Goal: Download file/media

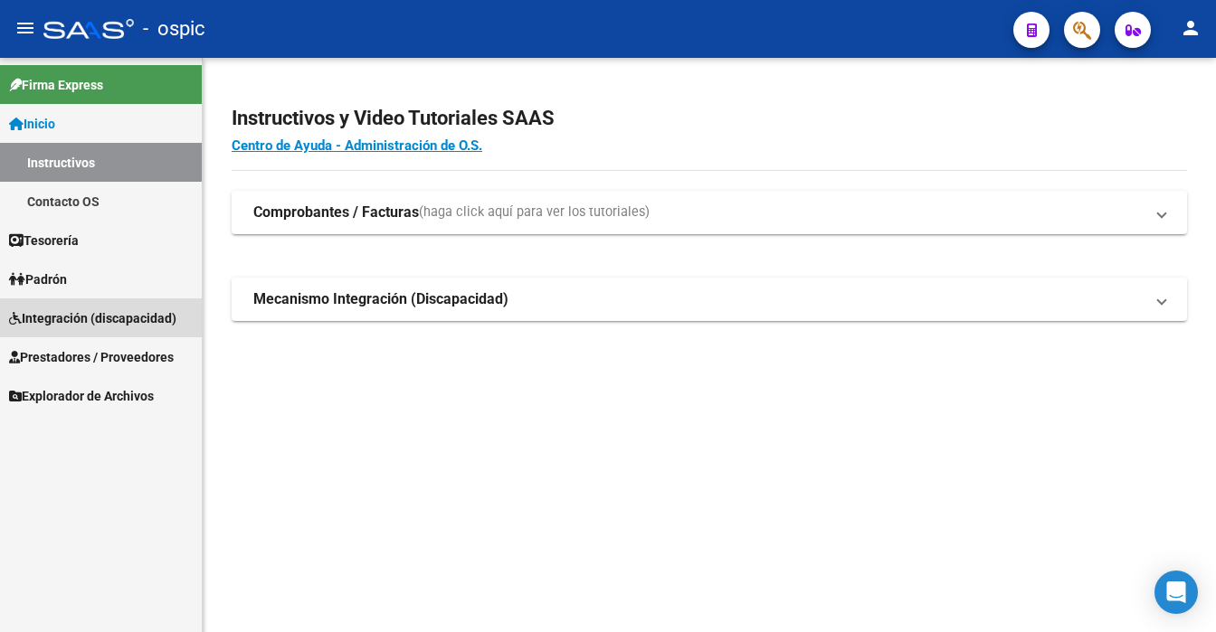
click at [131, 325] on span "Integración (discapacidad)" at bounding box center [92, 318] width 167 height 20
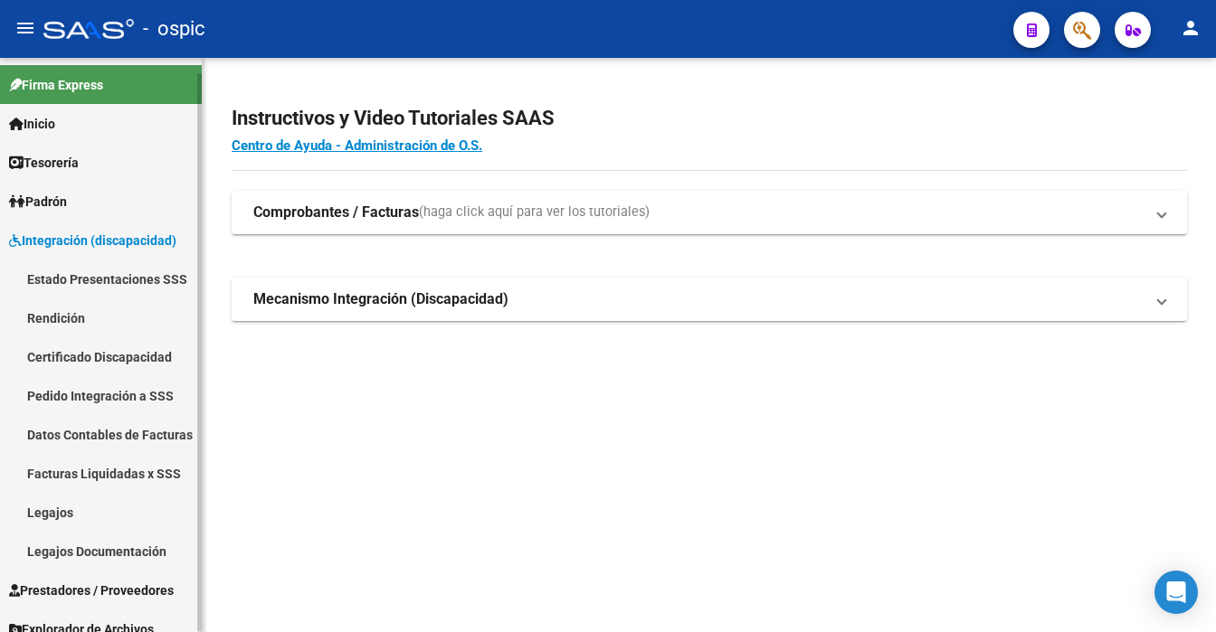
click at [109, 240] on span "Integración (discapacidad)" at bounding box center [92, 241] width 167 height 20
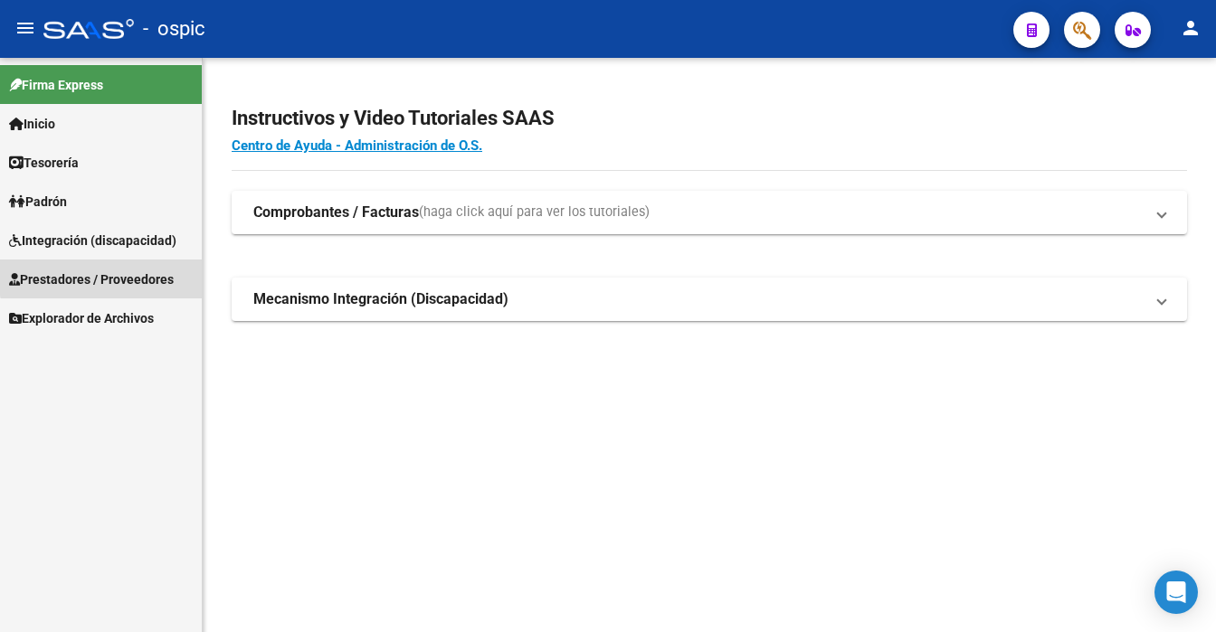
click at [104, 277] on span "Prestadores / Proveedores" at bounding box center [91, 280] width 165 height 20
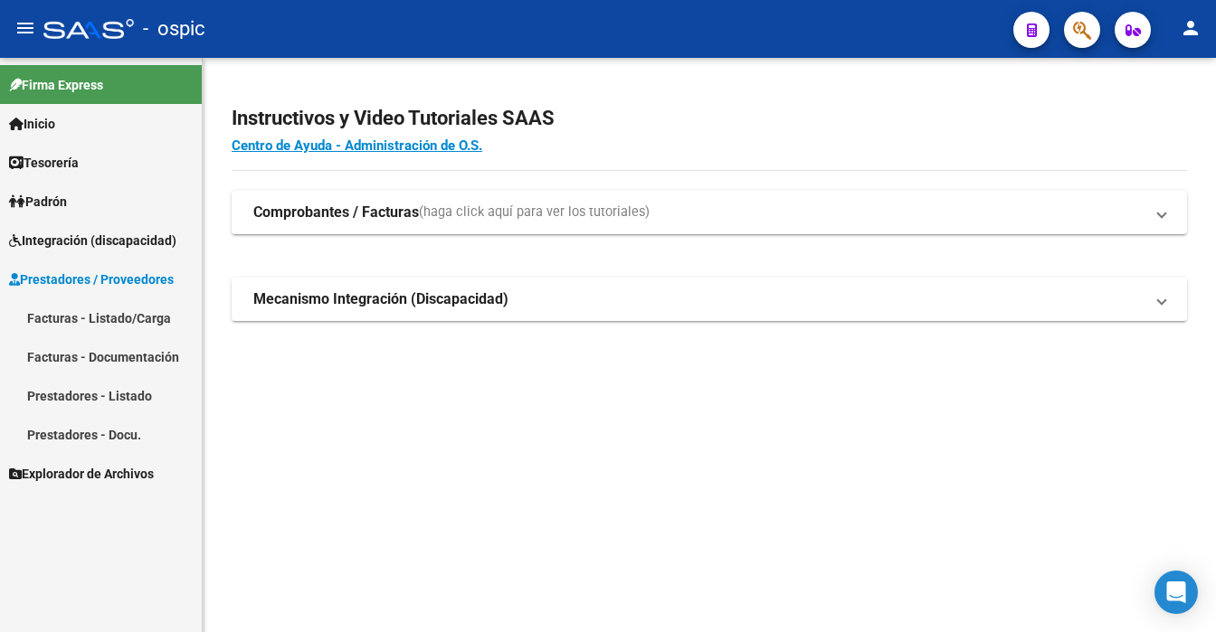
click at [101, 313] on link "Facturas - Listado/Carga" at bounding box center [101, 318] width 202 height 39
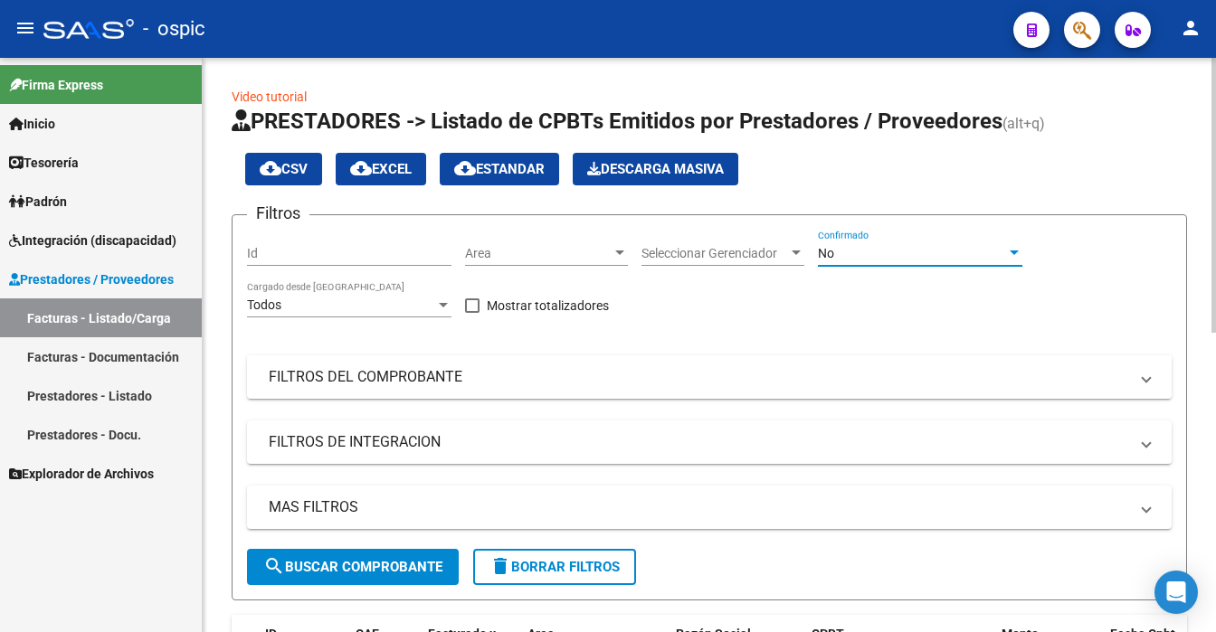
click at [838, 251] on div "No" at bounding box center [912, 253] width 188 height 15
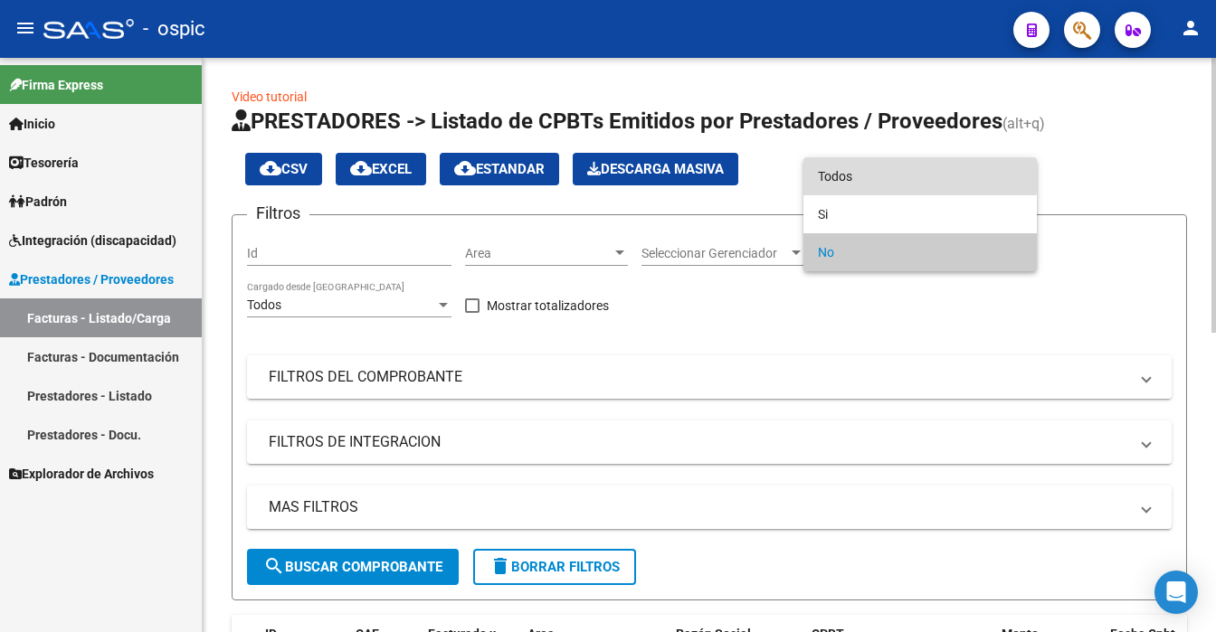
drag, startPoint x: 858, startPoint y: 173, endPoint x: 770, endPoint y: 240, distance: 110.4
click at [857, 172] on span "Todos" at bounding box center [920, 176] width 204 height 38
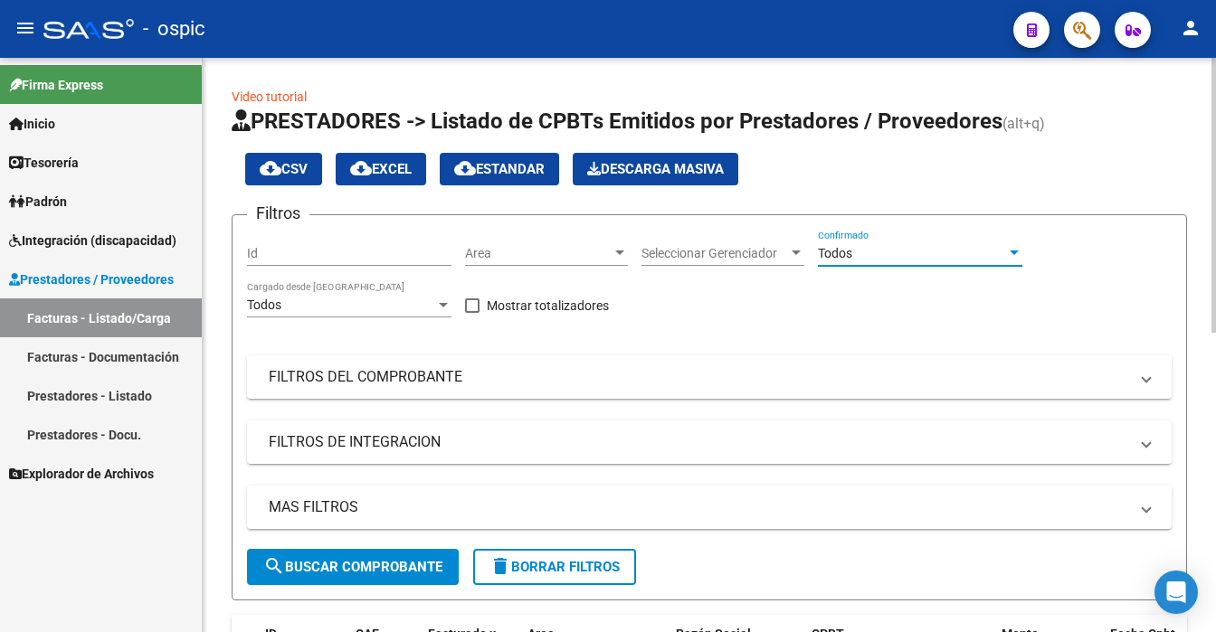
click at [385, 563] on span "search Buscar Comprobante" at bounding box center [352, 567] width 179 height 16
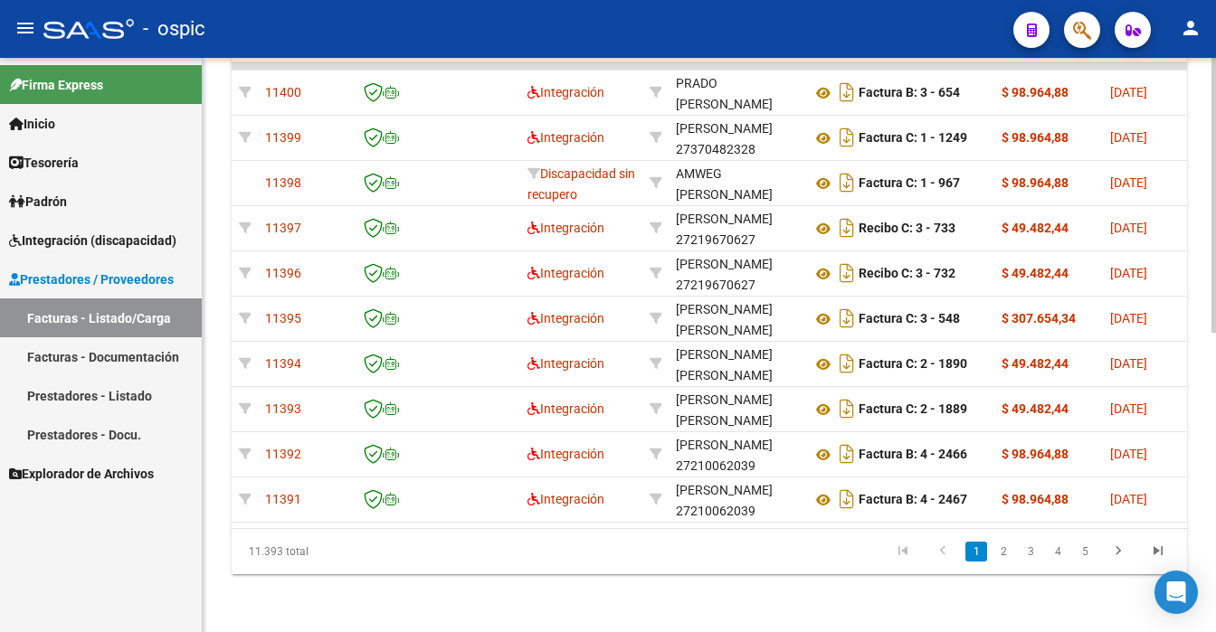
scroll to position [579, 0]
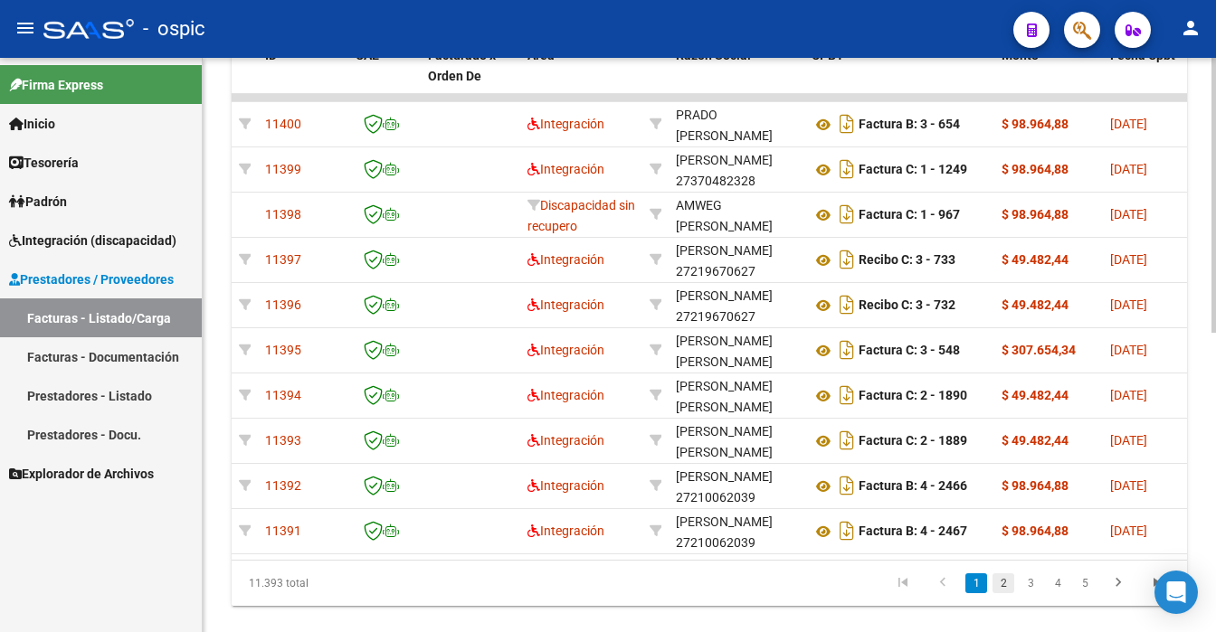
click at [999, 593] on link "2" at bounding box center [1003, 584] width 22 height 20
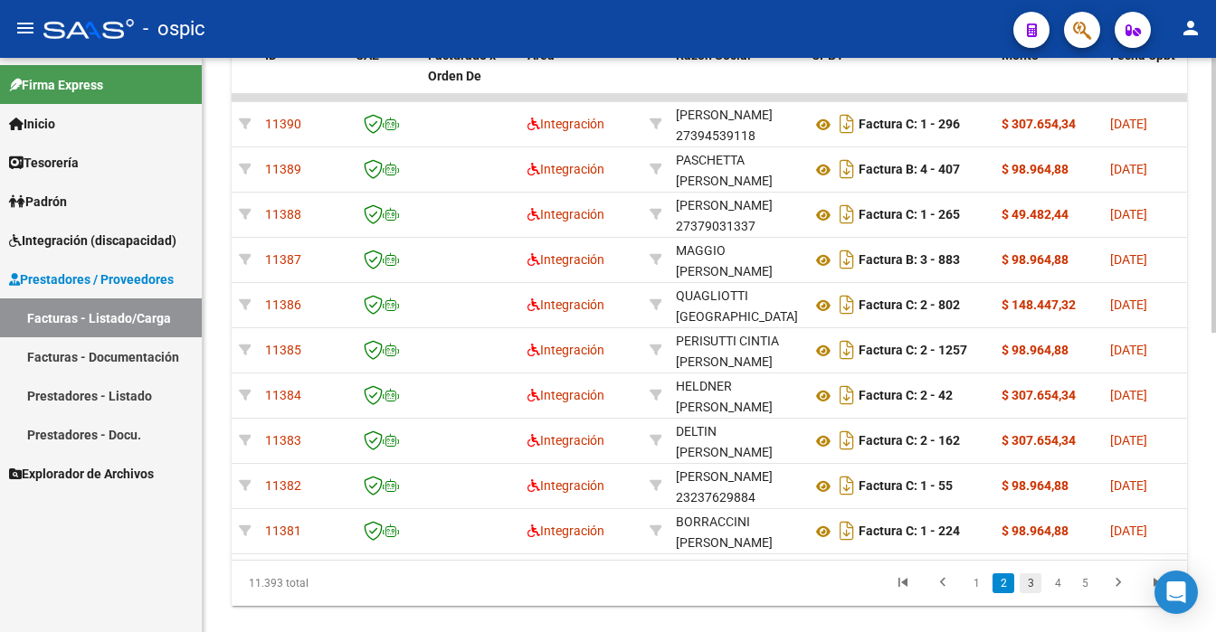
click at [1030, 593] on link "3" at bounding box center [1031, 584] width 22 height 20
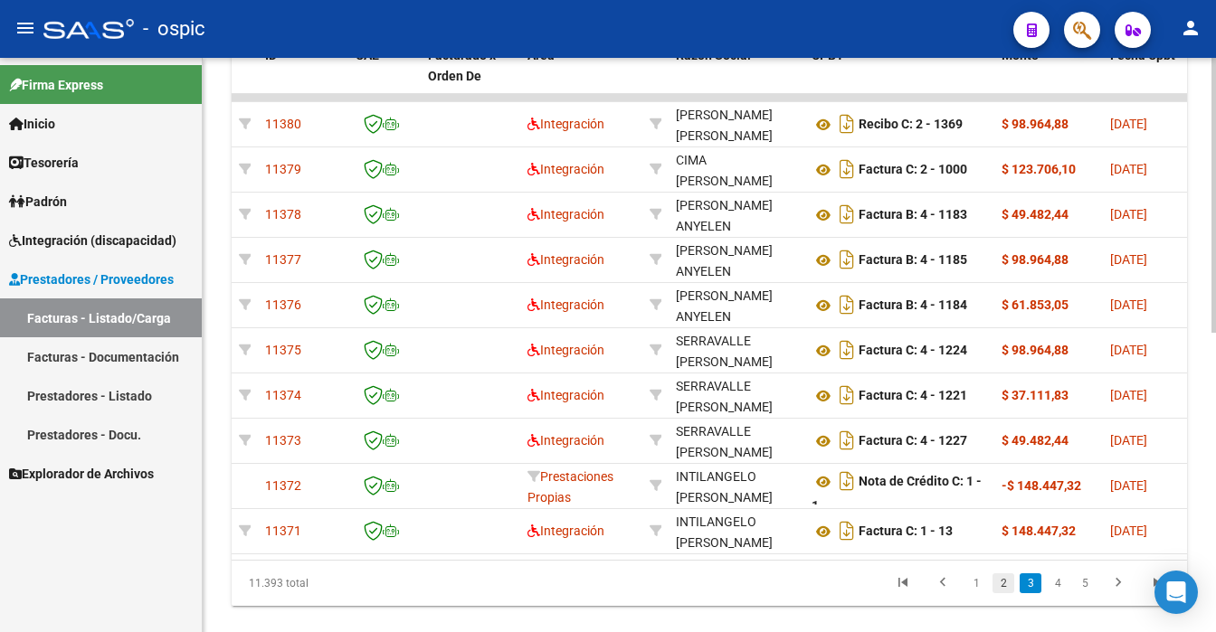
click at [996, 593] on link "2" at bounding box center [1003, 584] width 22 height 20
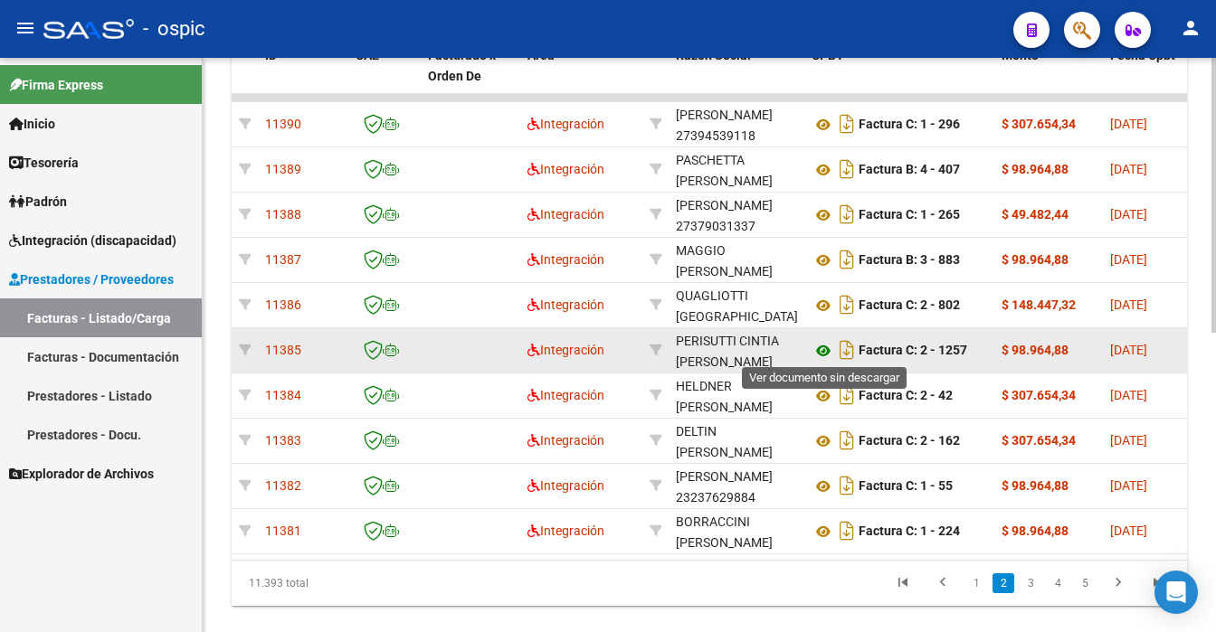
click at [825, 346] on icon at bounding box center [823, 351] width 24 height 22
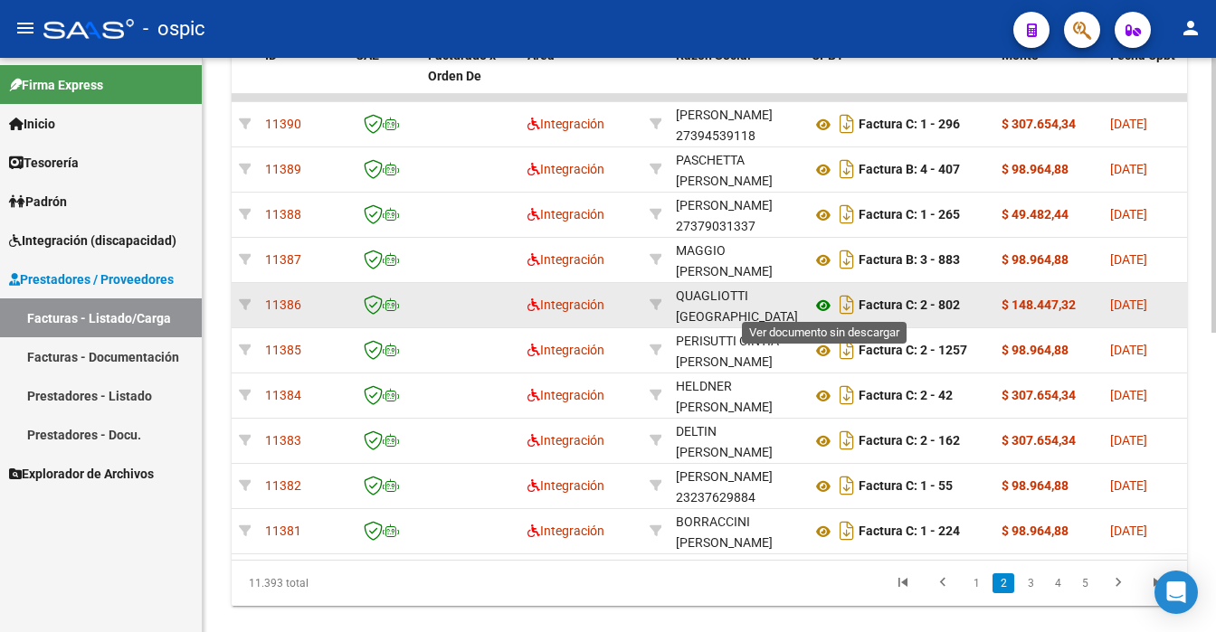
click at [816, 305] on icon at bounding box center [823, 306] width 24 height 22
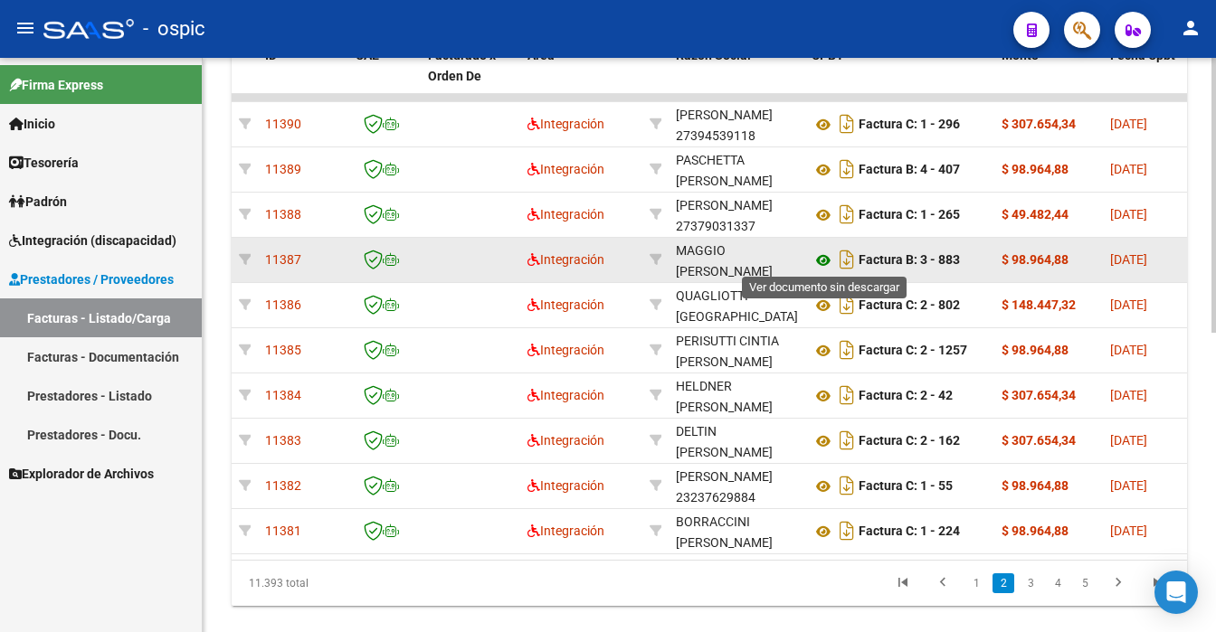
click at [825, 252] on icon at bounding box center [823, 261] width 24 height 22
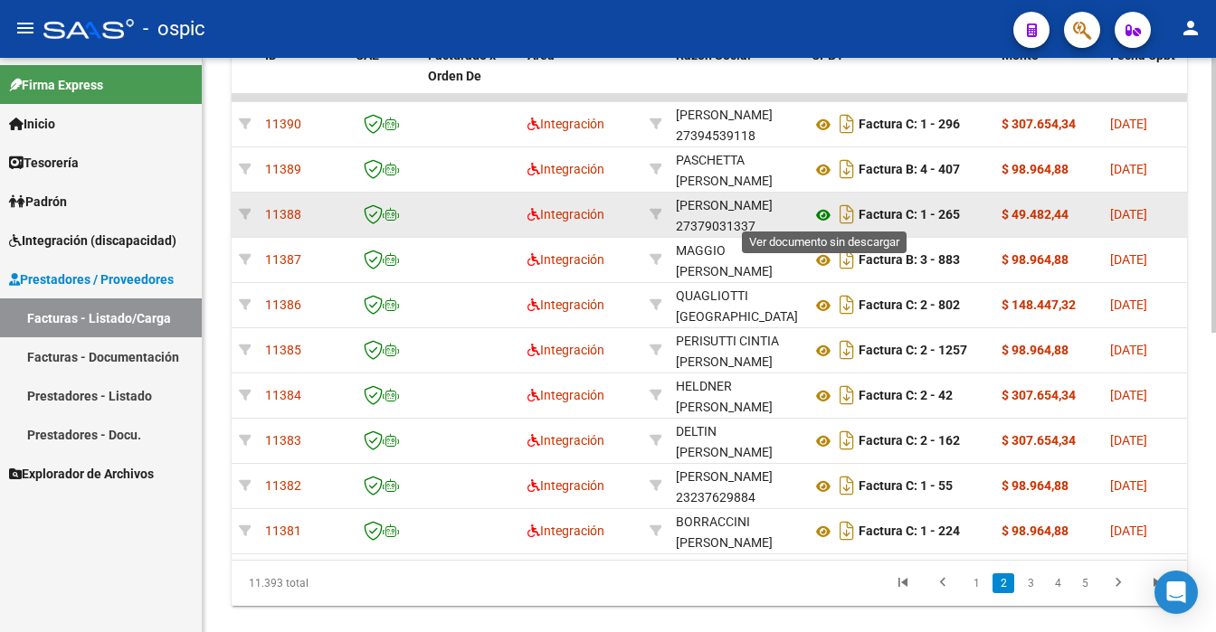
click at [829, 210] on icon at bounding box center [823, 215] width 24 height 22
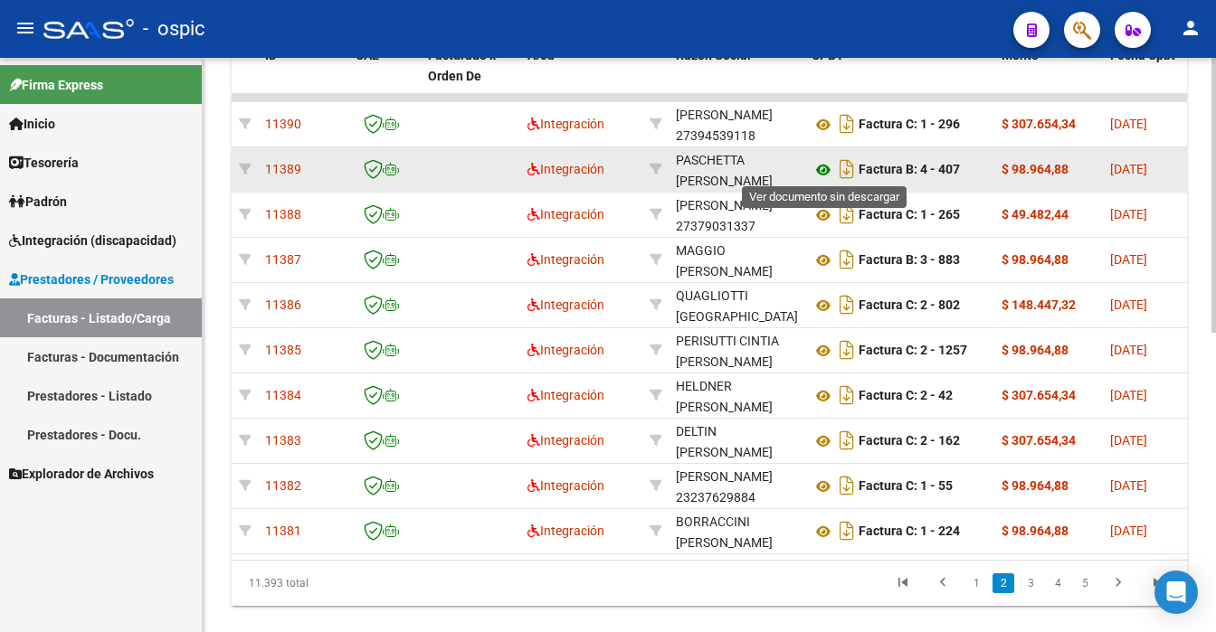
click at [825, 162] on icon at bounding box center [823, 170] width 24 height 22
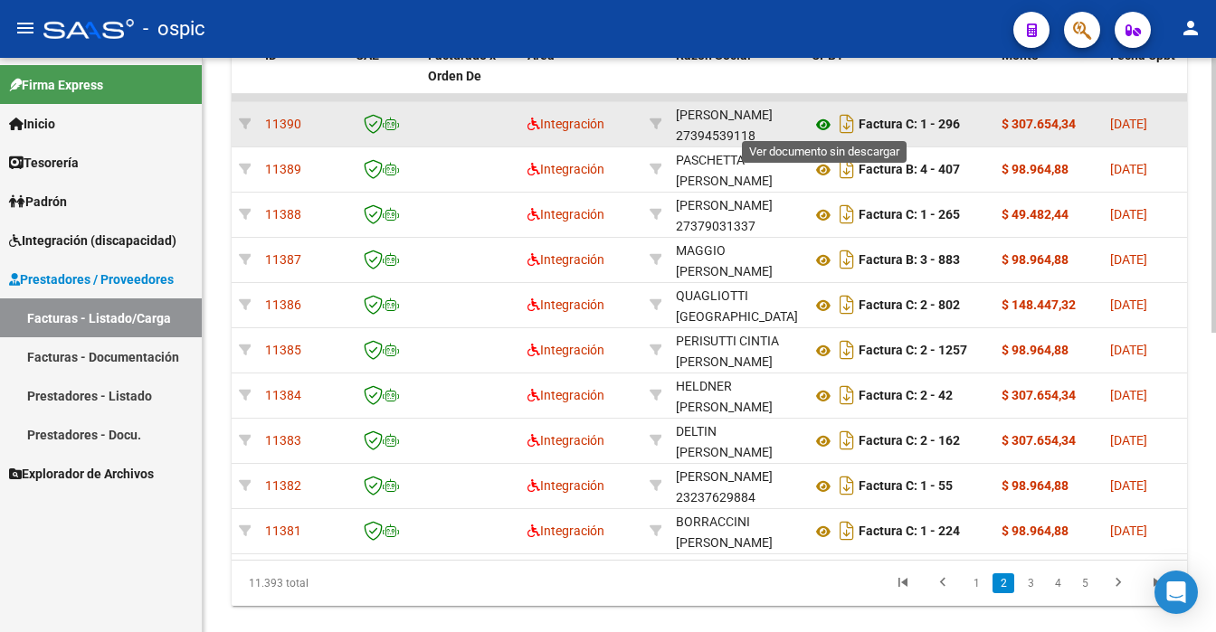
click at [822, 121] on icon at bounding box center [823, 125] width 24 height 22
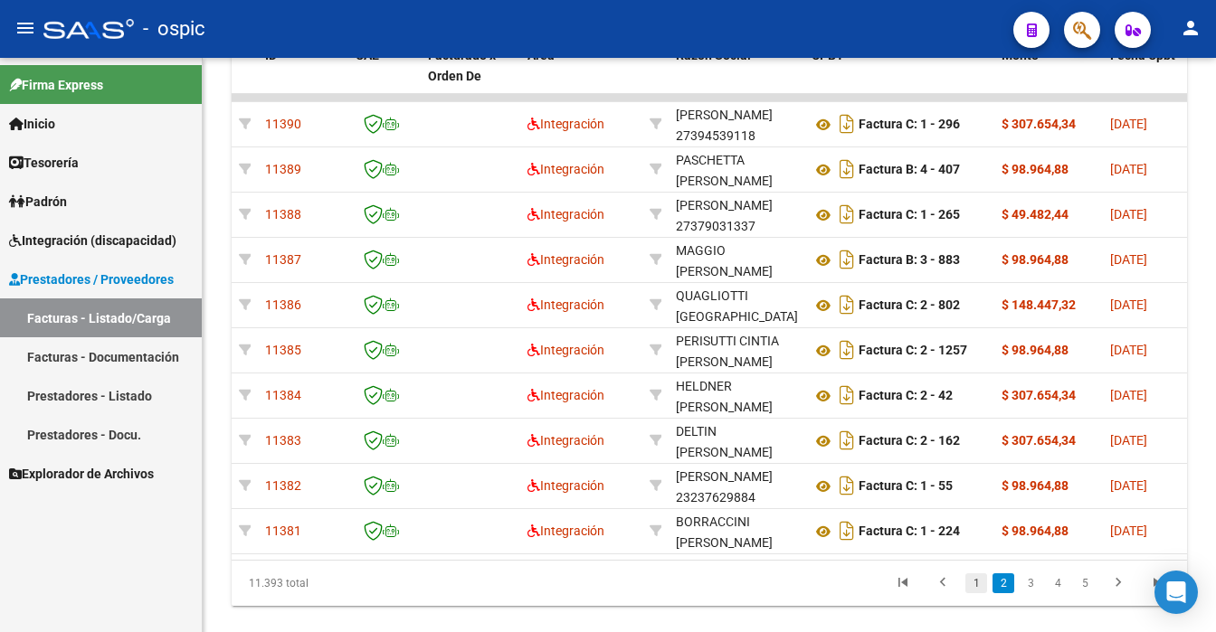
click at [977, 593] on link "1" at bounding box center [976, 584] width 22 height 20
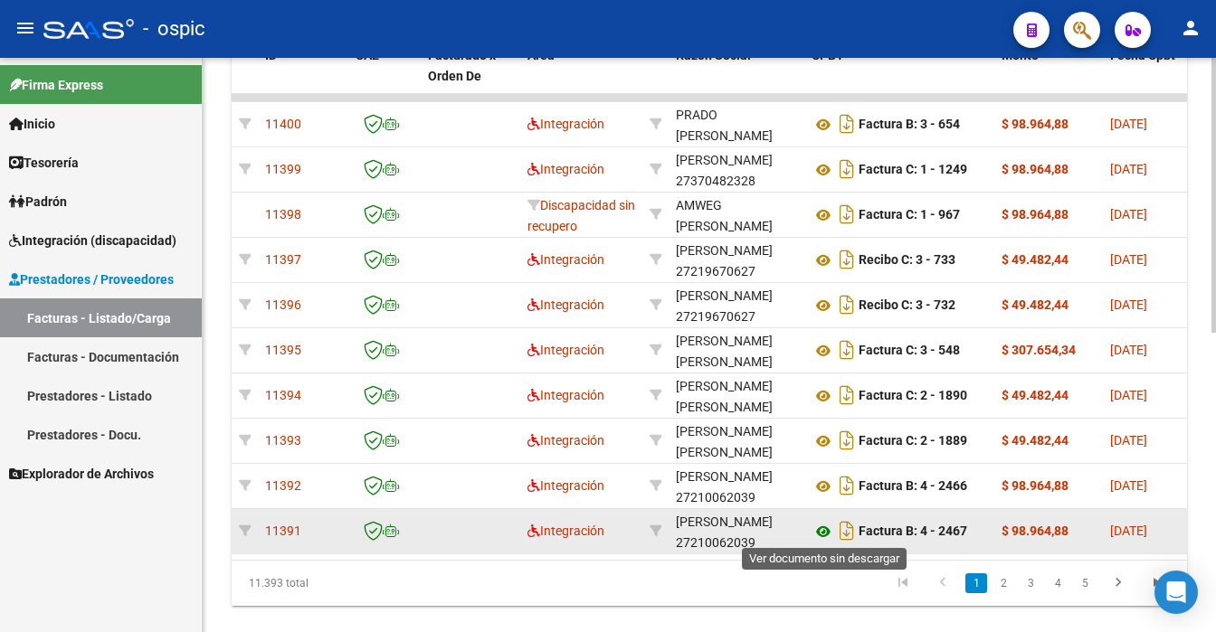
click at [824, 528] on icon at bounding box center [823, 532] width 24 height 22
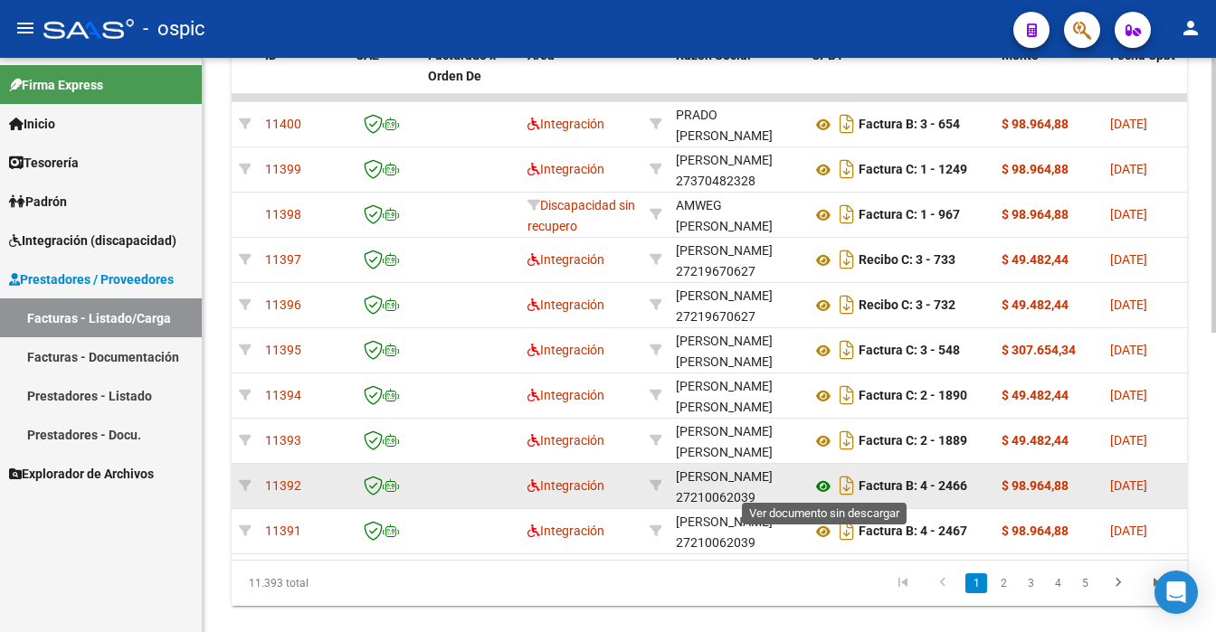
click at [821, 489] on icon at bounding box center [823, 487] width 24 height 22
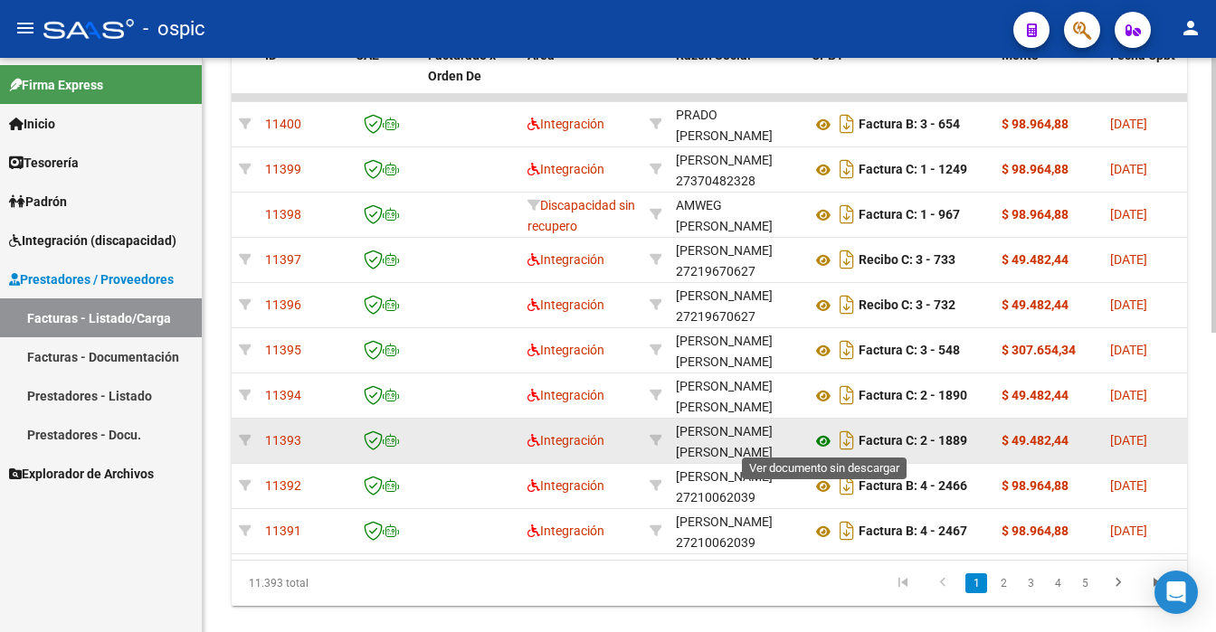
click at [823, 440] on icon at bounding box center [823, 442] width 24 height 22
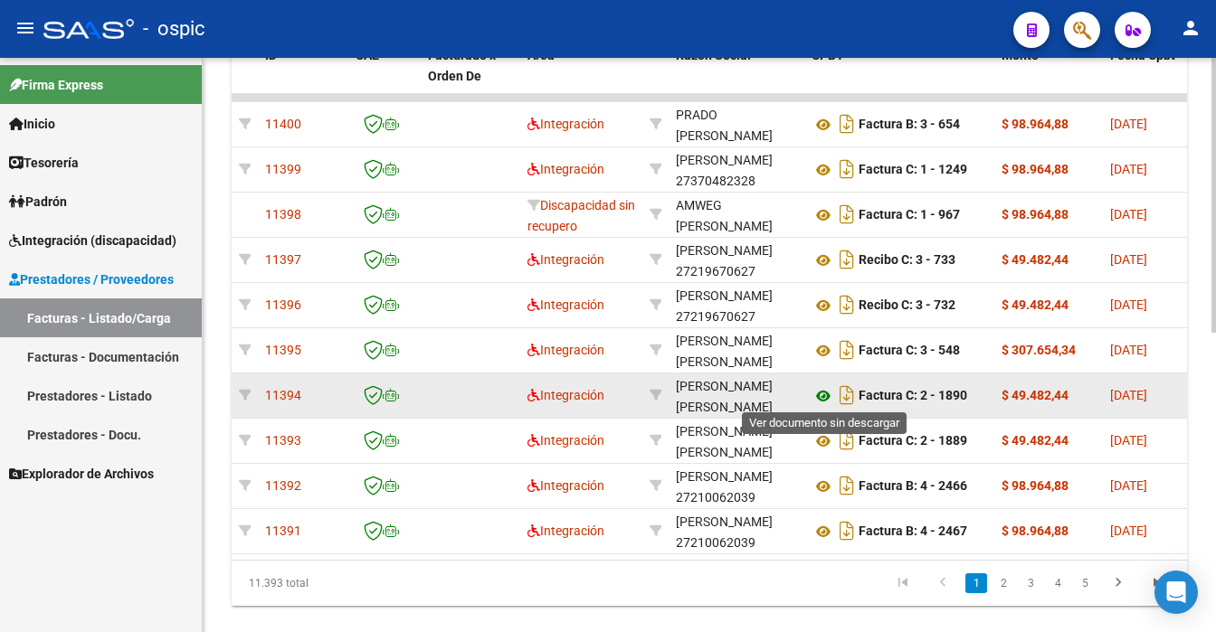
click at [828, 394] on icon at bounding box center [823, 396] width 24 height 22
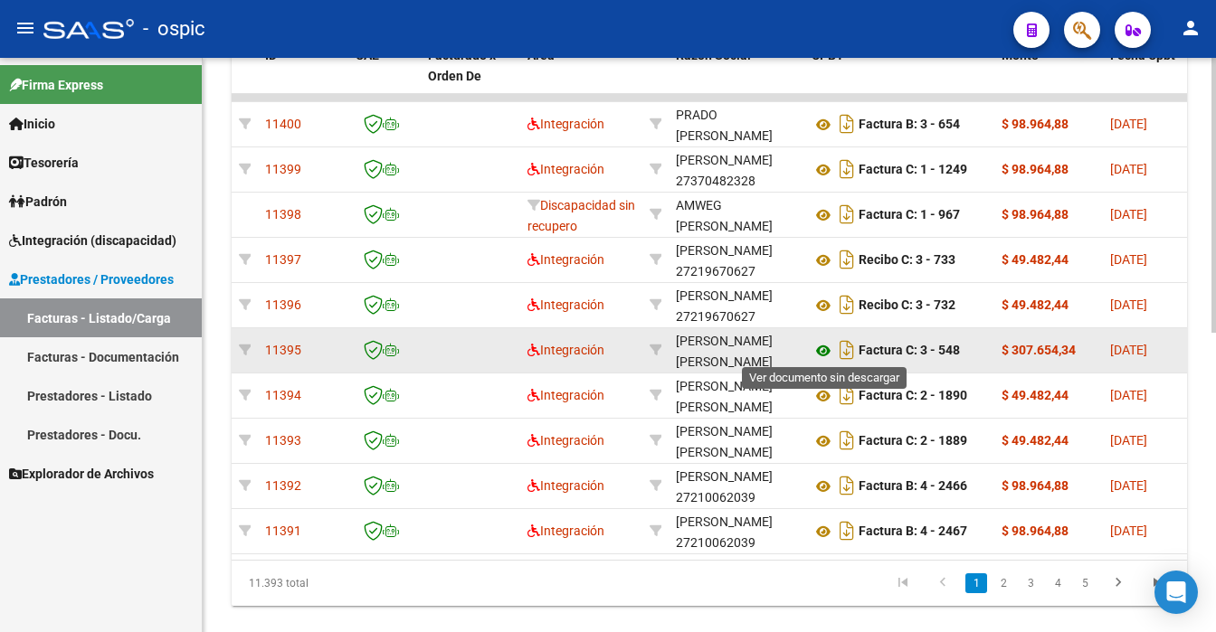
click at [825, 346] on icon at bounding box center [823, 351] width 24 height 22
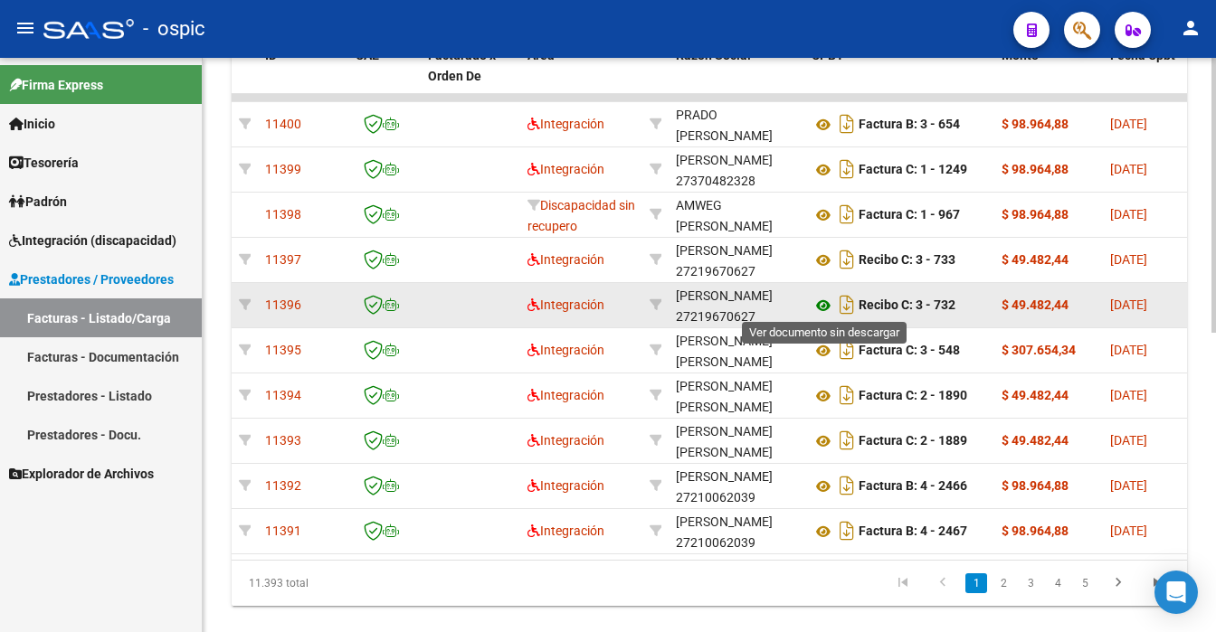
click at [821, 302] on icon at bounding box center [823, 306] width 24 height 22
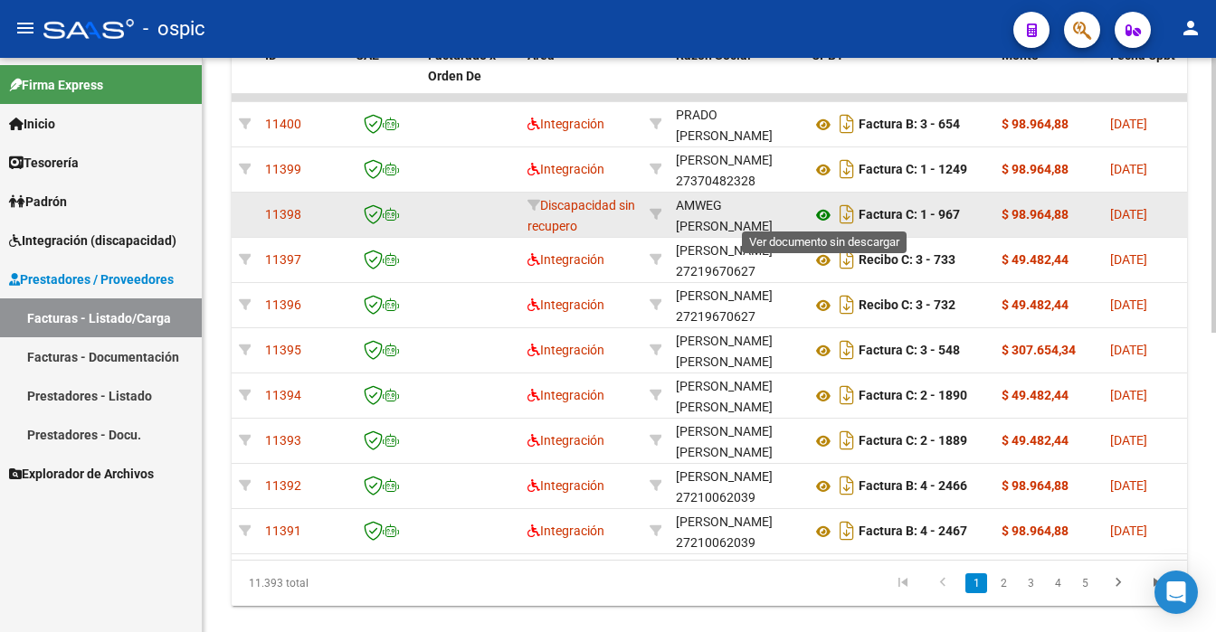
click at [817, 208] on icon at bounding box center [823, 215] width 24 height 22
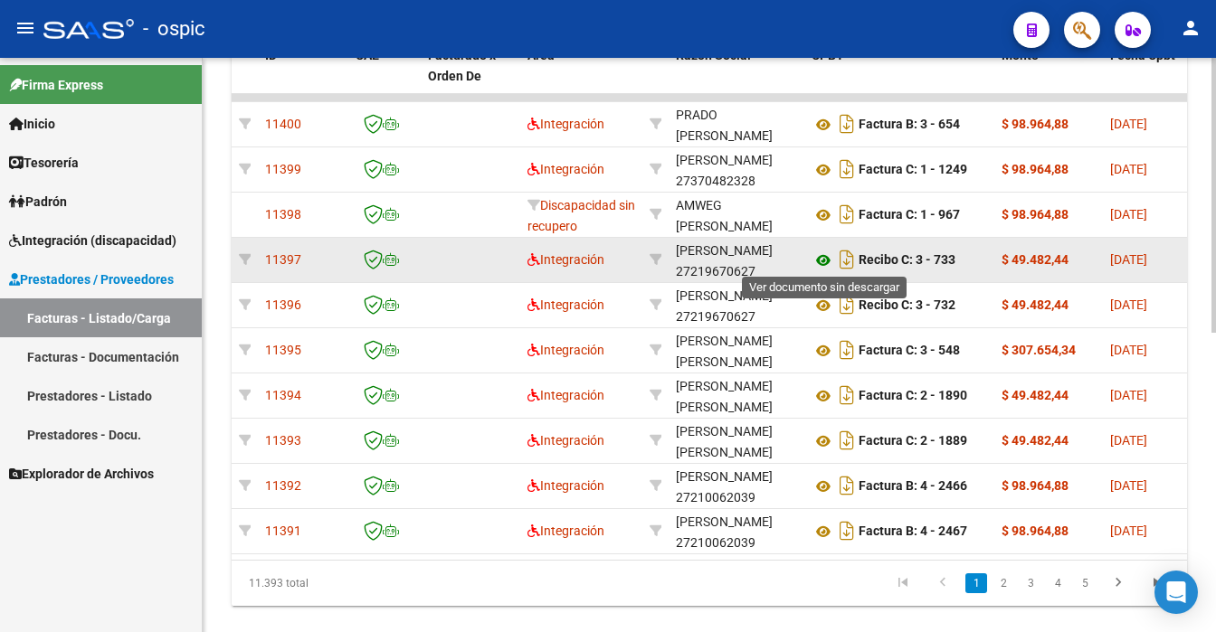
click at [814, 259] on icon at bounding box center [823, 261] width 24 height 22
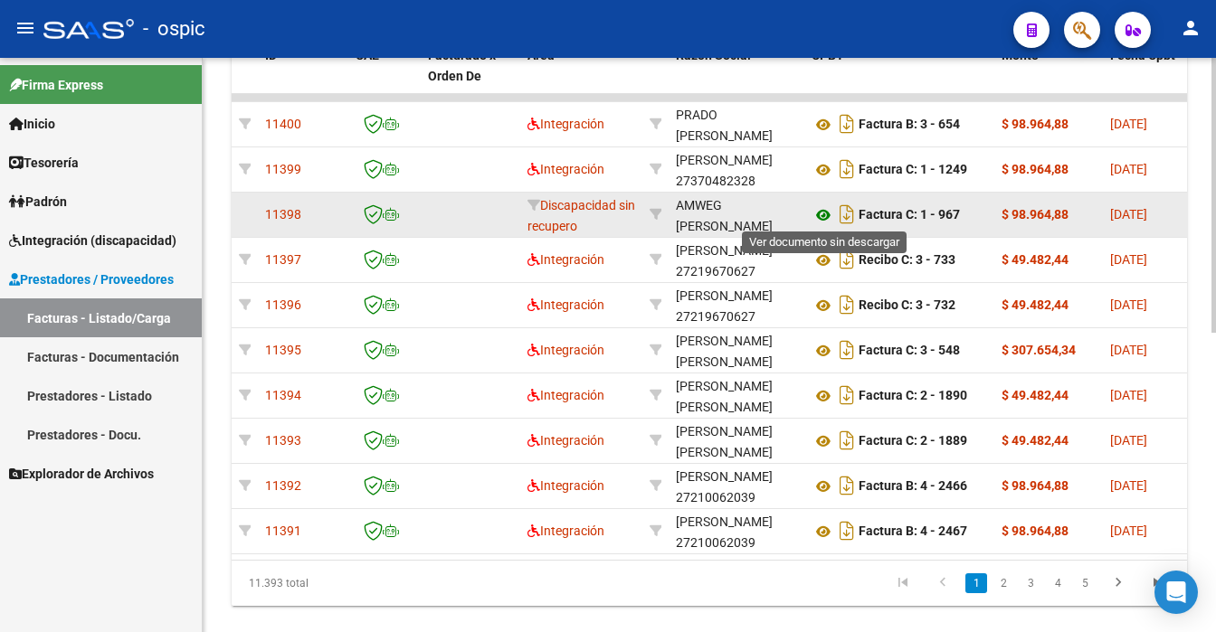
click at [817, 204] on icon at bounding box center [823, 215] width 24 height 22
click at [819, 209] on icon at bounding box center [823, 215] width 24 height 22
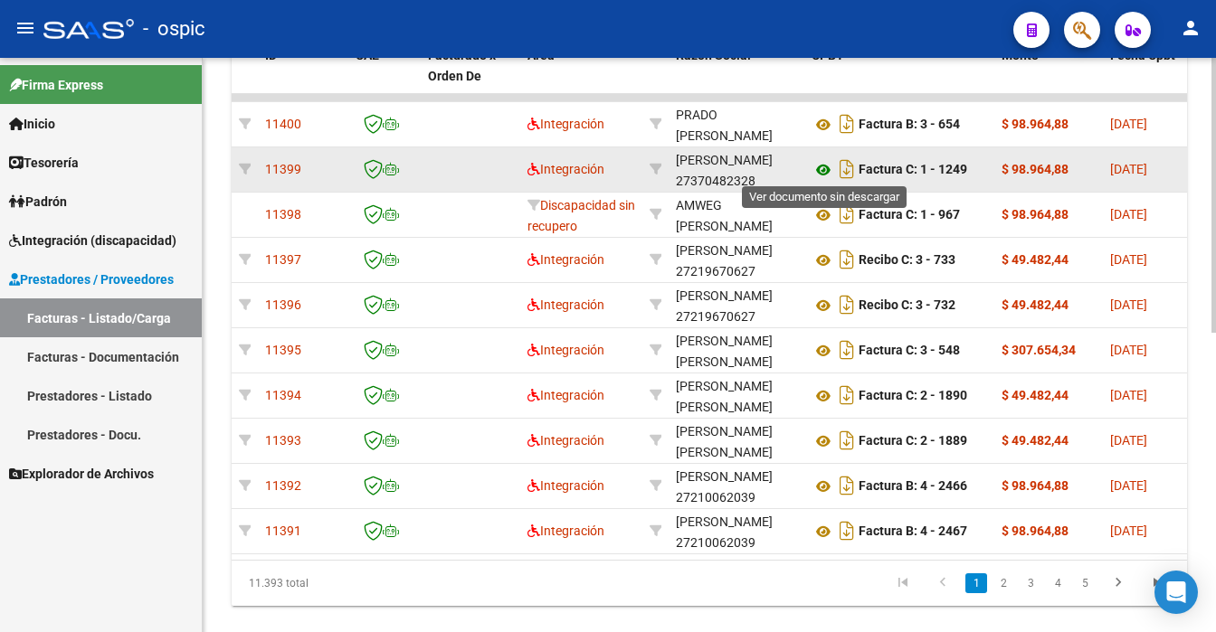
click at [821, 165] on icon at bounding box center [823, 170] width 24 height 22
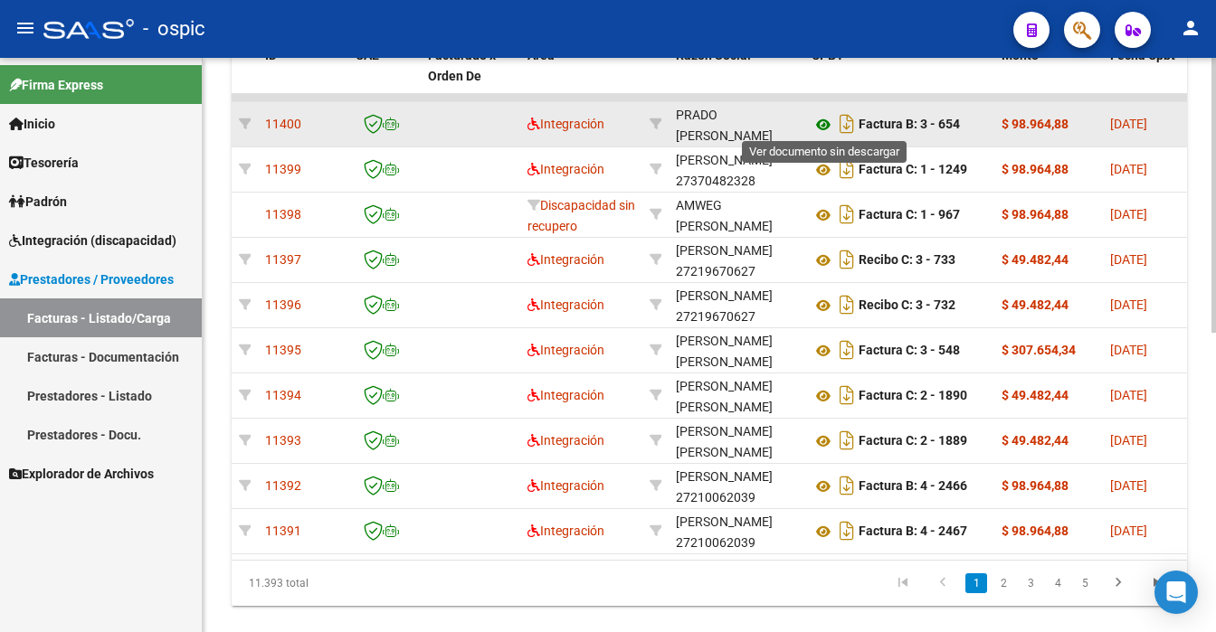
click at [821, 118] on icon at bounding box center [823, 125] width 24 height 22
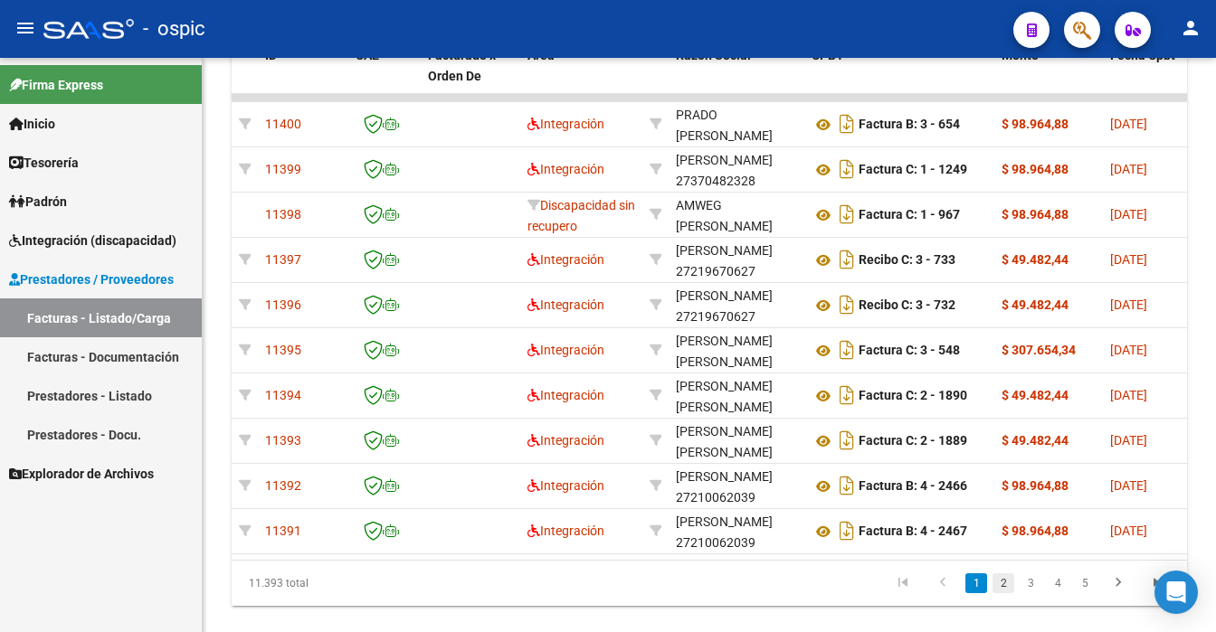
click at [1006, 593] on link "2" at bounding box center [1003, 584] width 22 height 20
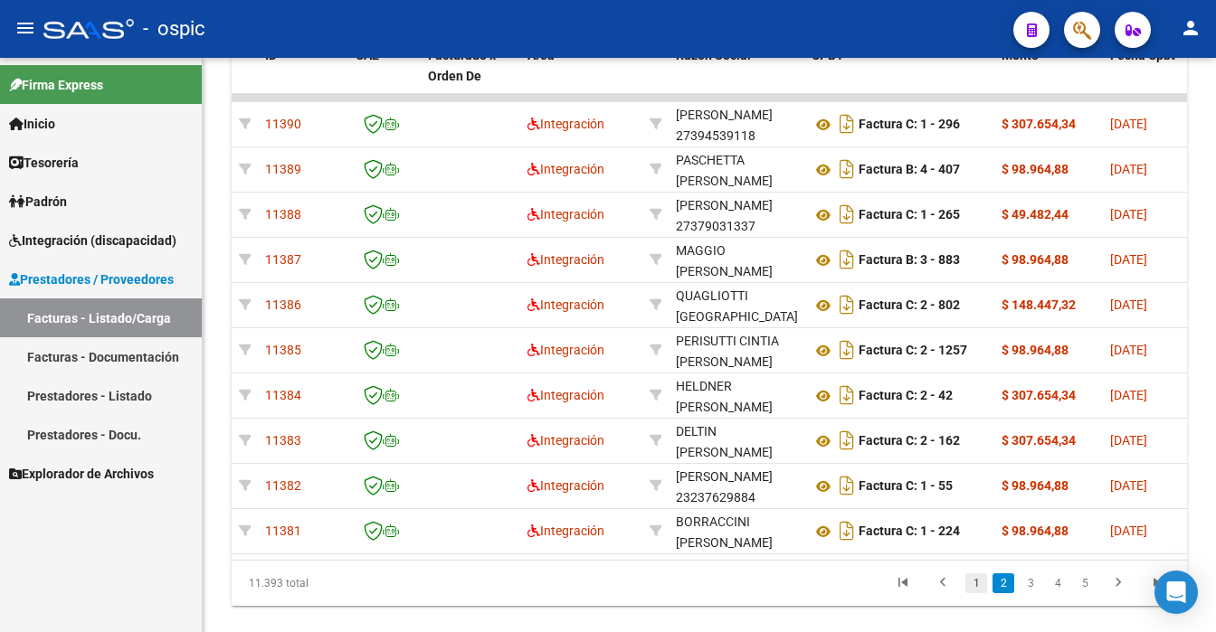
click at [975, 593] on link "1" at bounding box center [976, 584] width 22 height 20
